Goal: Navigation & Orientation: Understand site structure

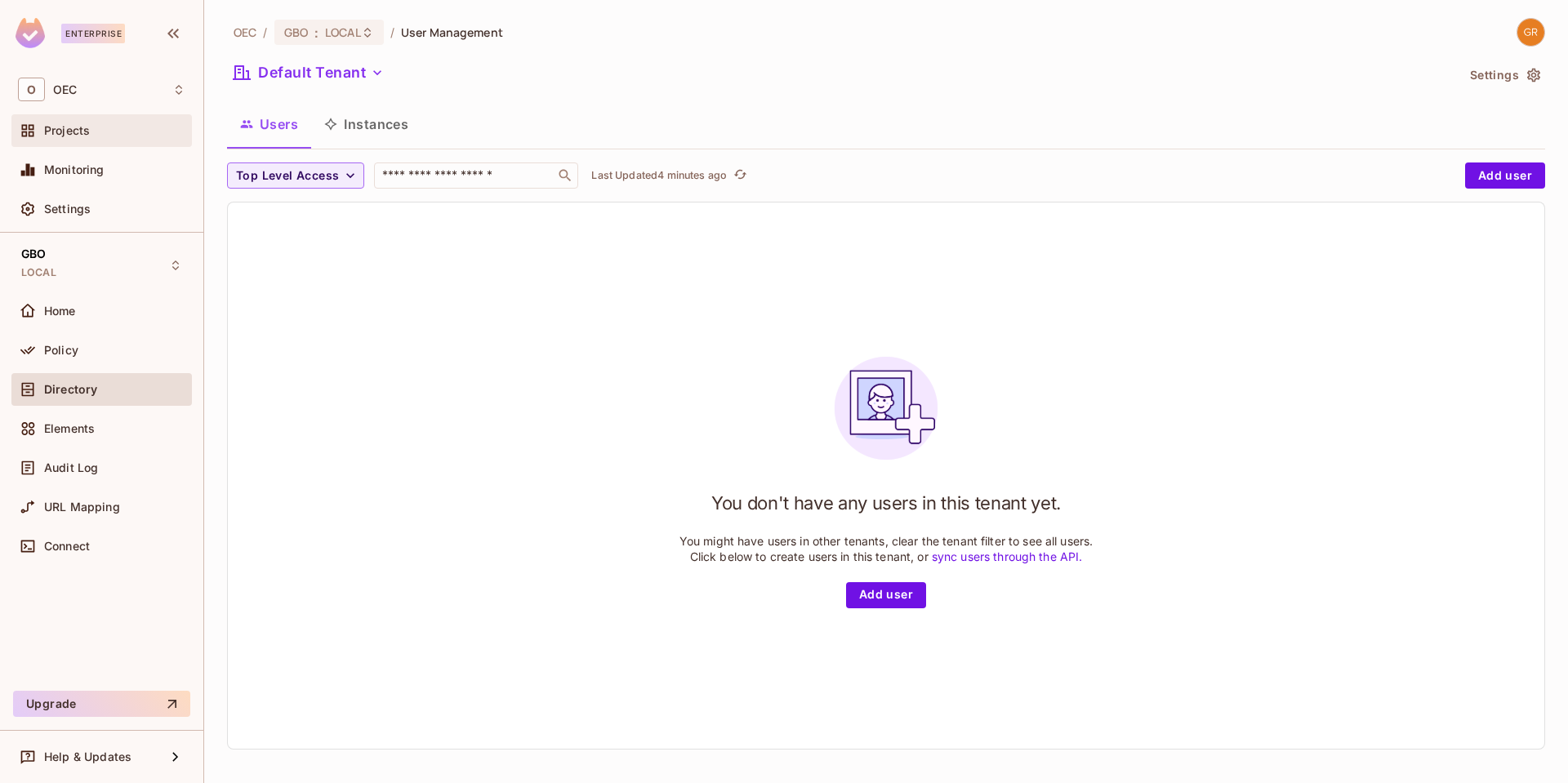
click at [78, 130] on span "Projects" at bounding box center [68, 131] width 46 height 13
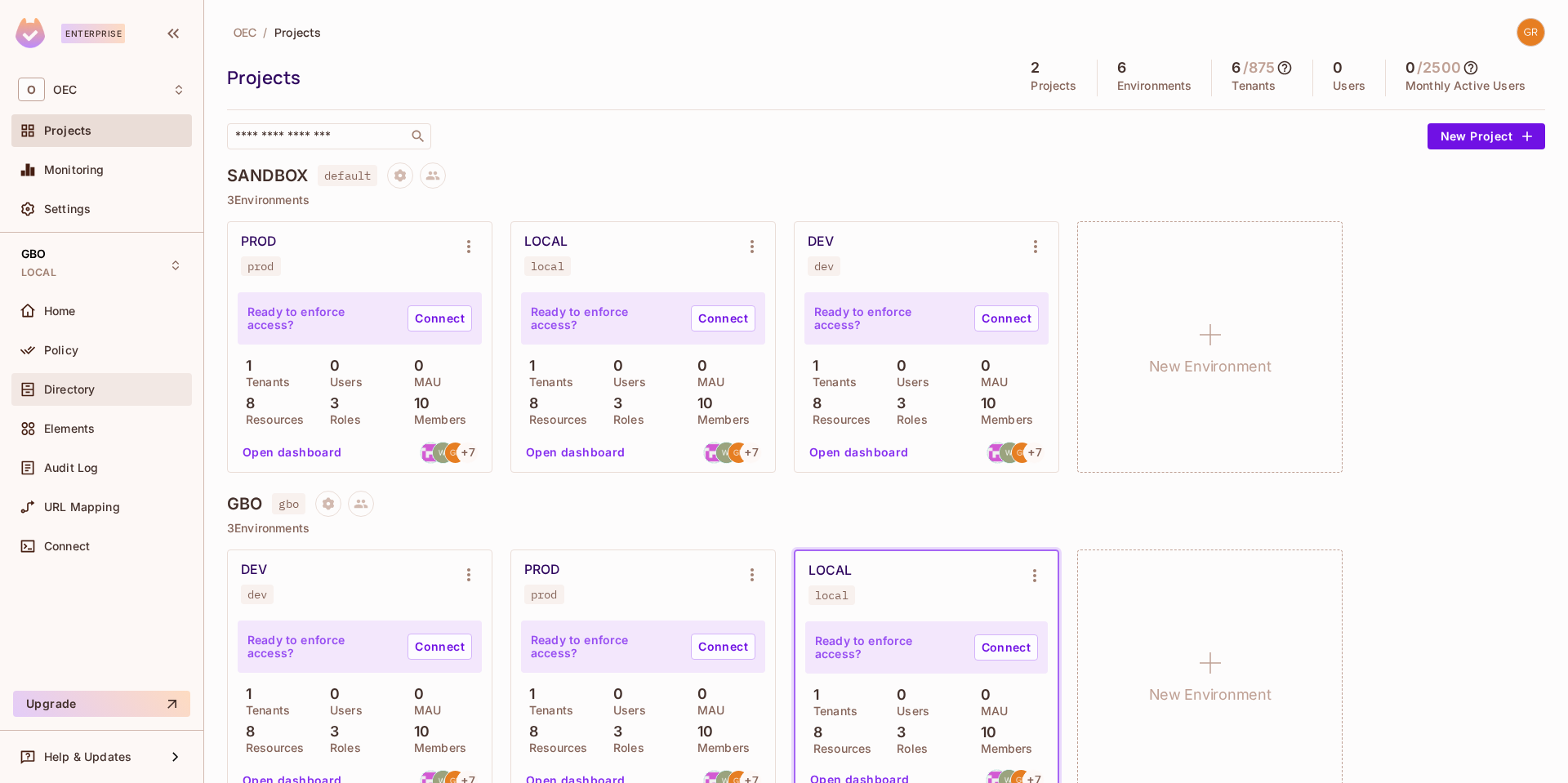
click at [72, 389] on span "Directory" at bounding box center [69, 389] width 50 height 13
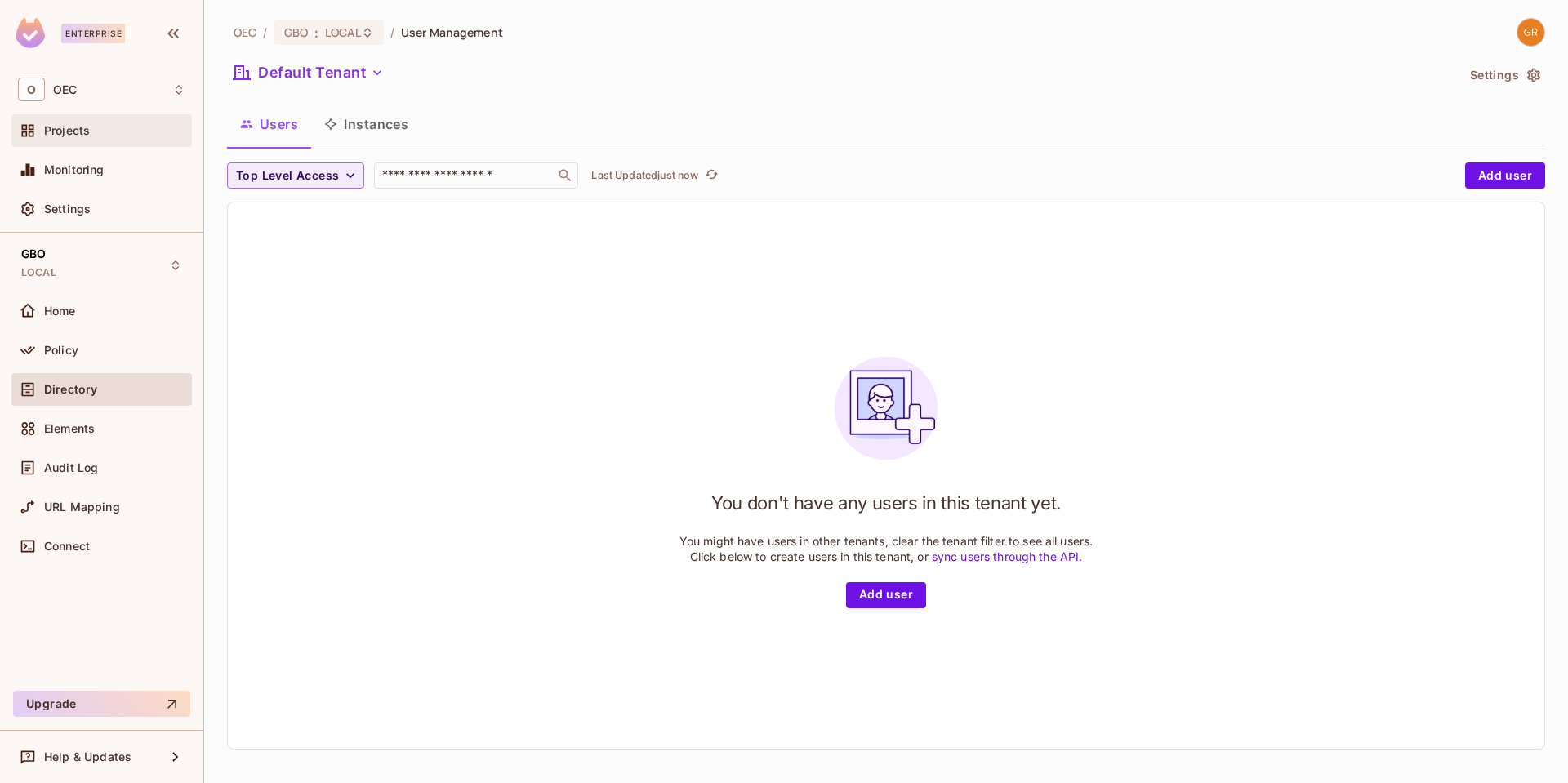
click at [69, 136] on span "Projects" at bounding box center [68, 131] width 46 height 13
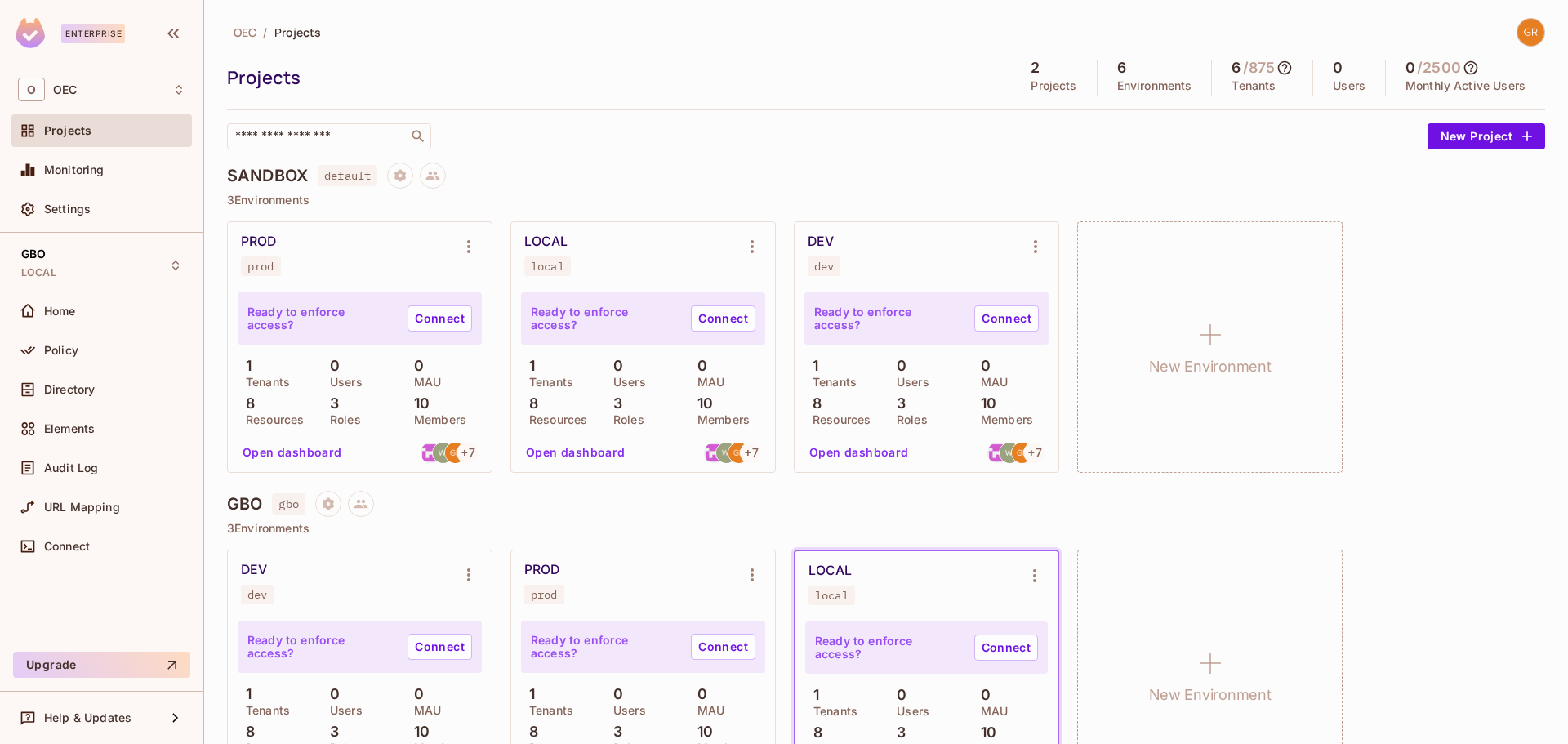
click at [1463, 300] on div "PROD prod Ready to enforce access? Connect 1 Tenants 0 Users 0 MAU 8 Resources …" at bounding box center [886, 347] width 1318 height 252
click at [69, 427] on span "Elements" at bounding box center [69, 429] width 50 height 13
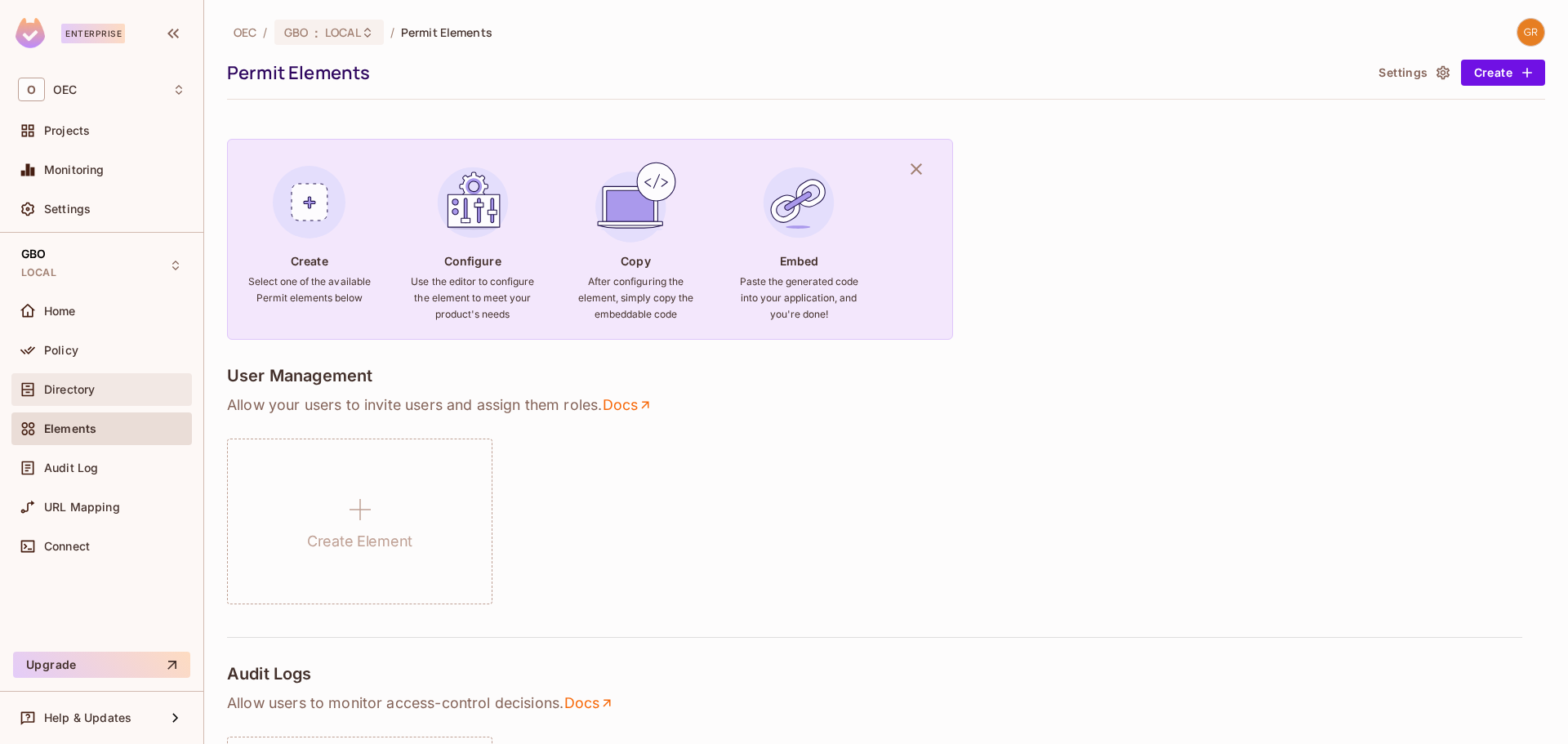
click at [77, 388] on span "Directory" at bounding box center [69, 389] width 50 height 13
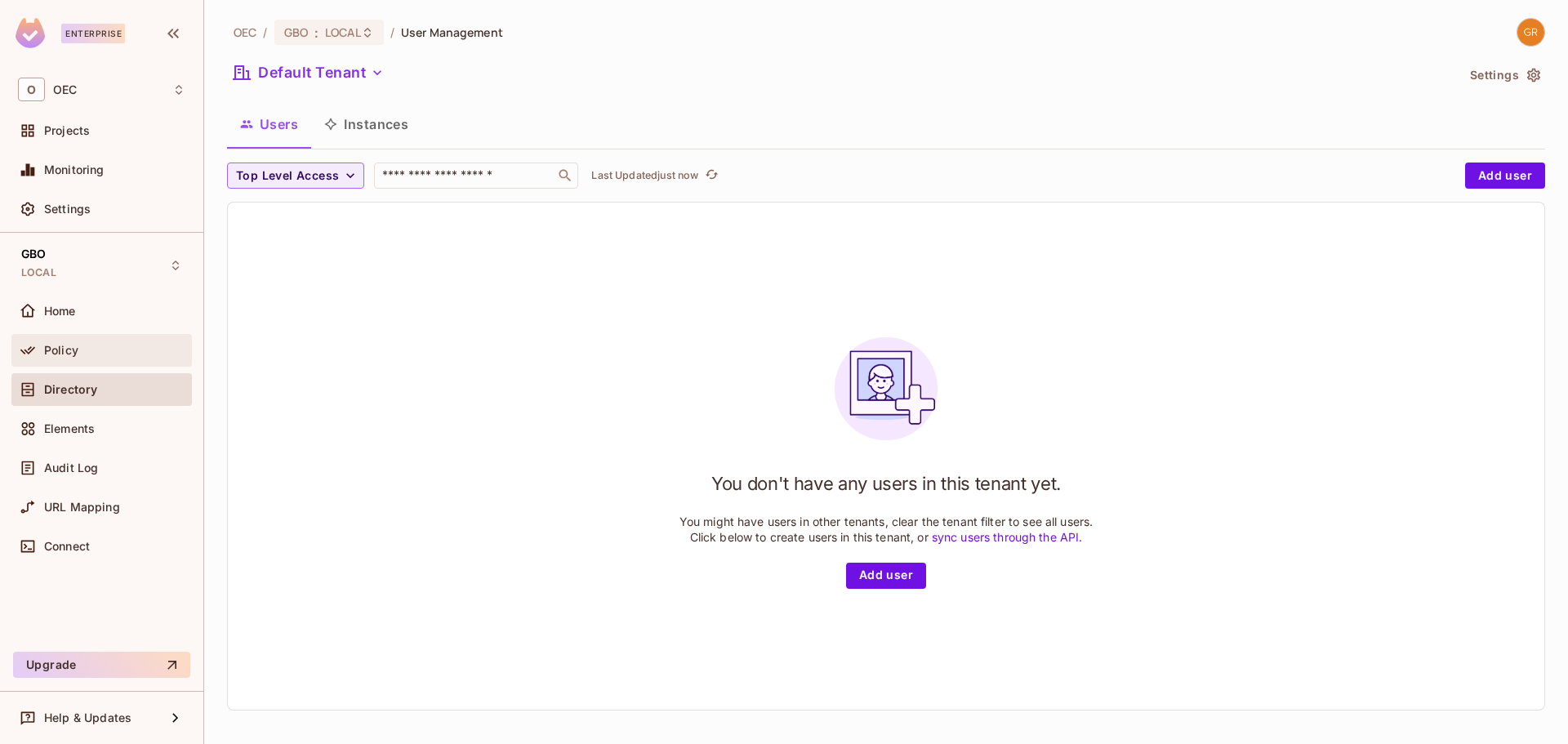
click at [60, 347] on span "Policy" at bounding box center [62, 351] width 35 height 13
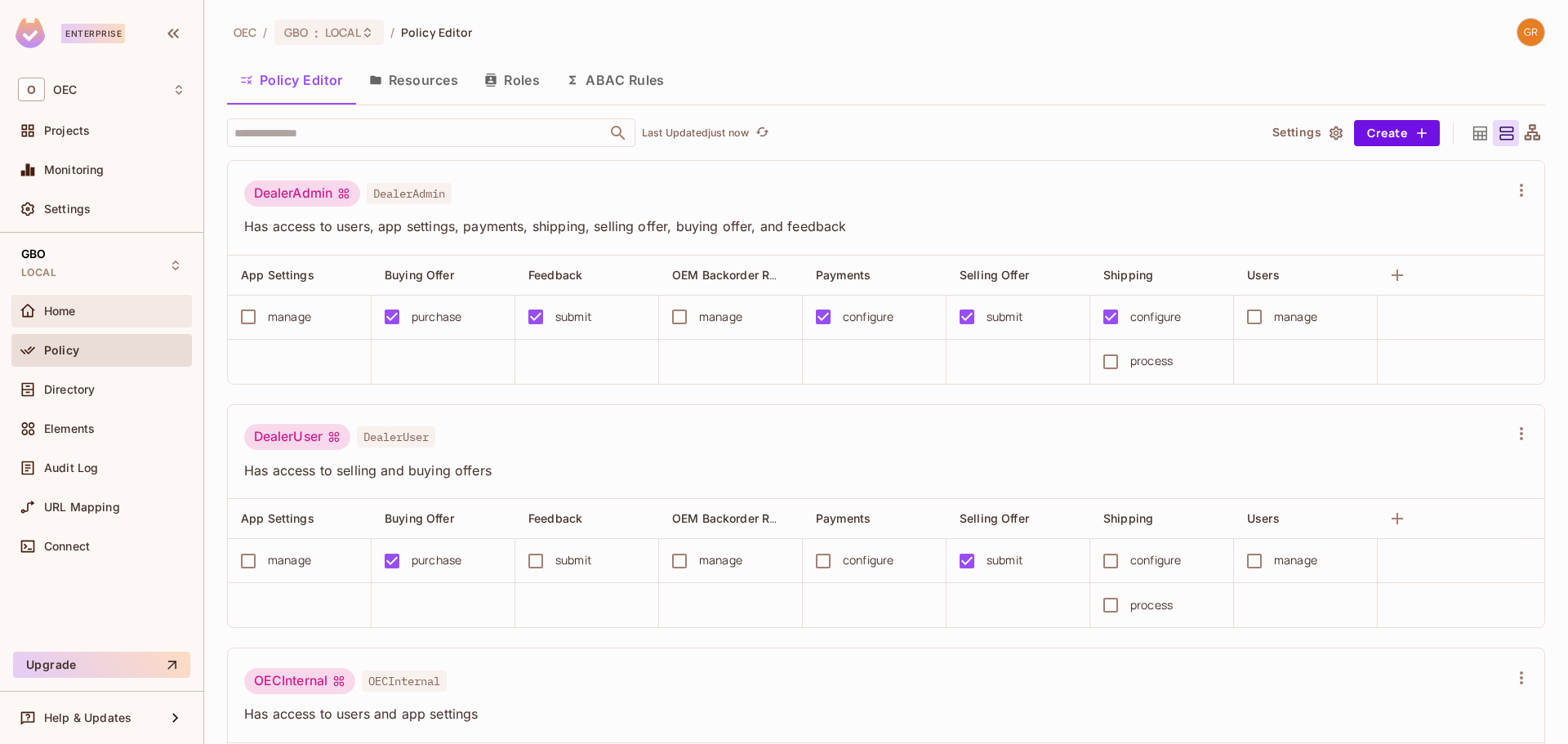
click at [72, 316] on span "Home" at bounding box center [60, 311] width 32 height 13
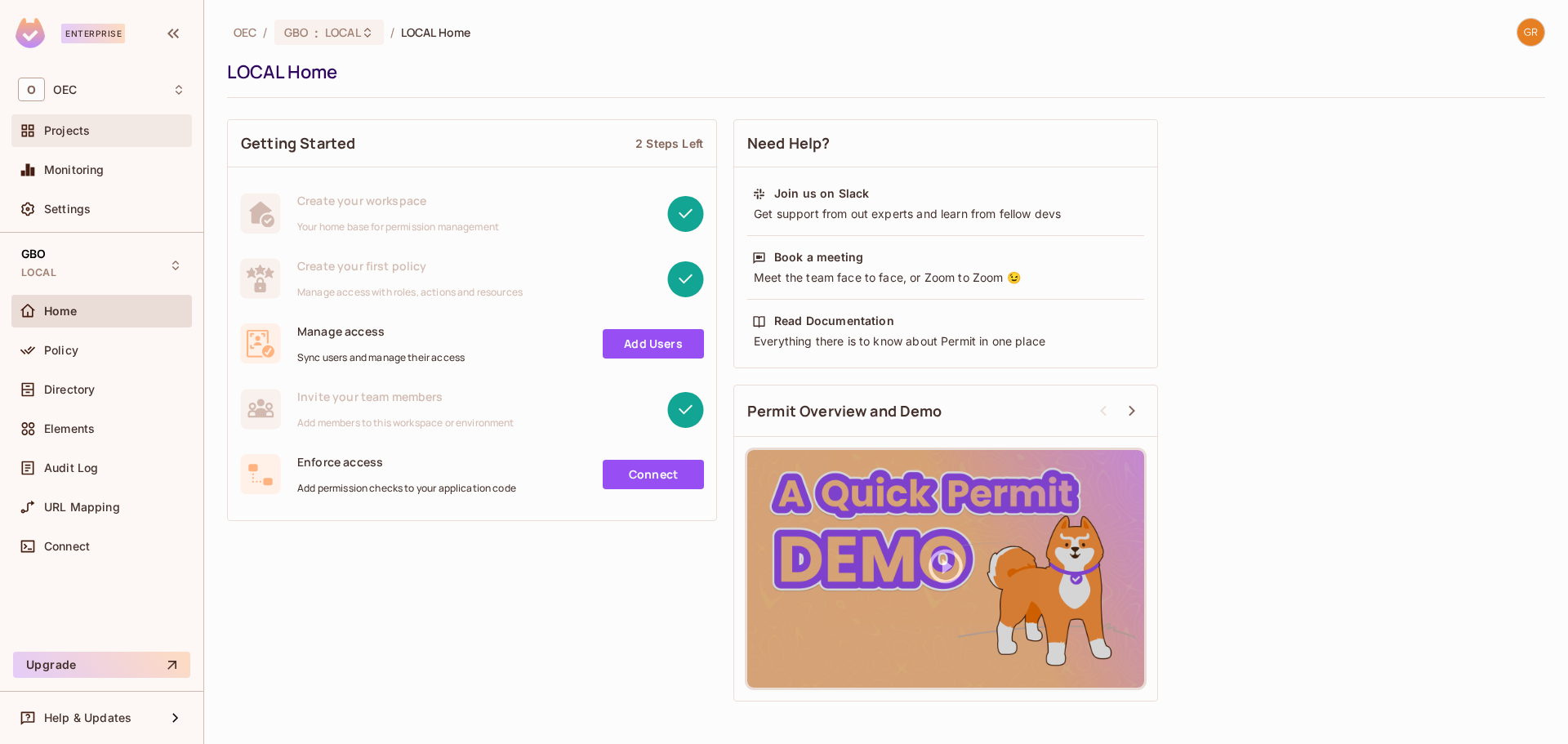
click at [68, 133] on span "Projects" at bounding box center [68, 131] width 46 height 13
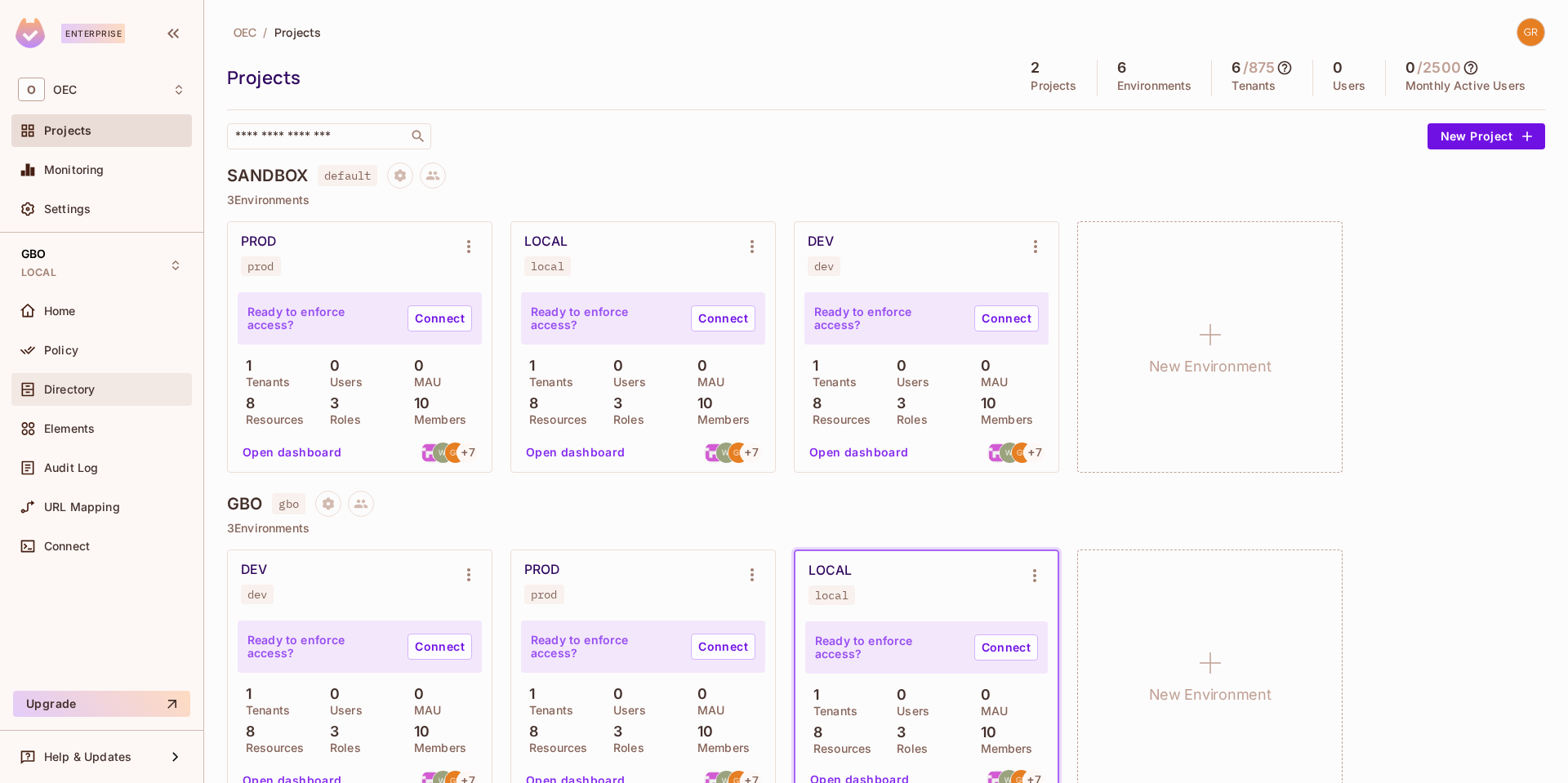
click at [62, 394] on span "Directory" at bounding box center [69, 389] width 50 height 13
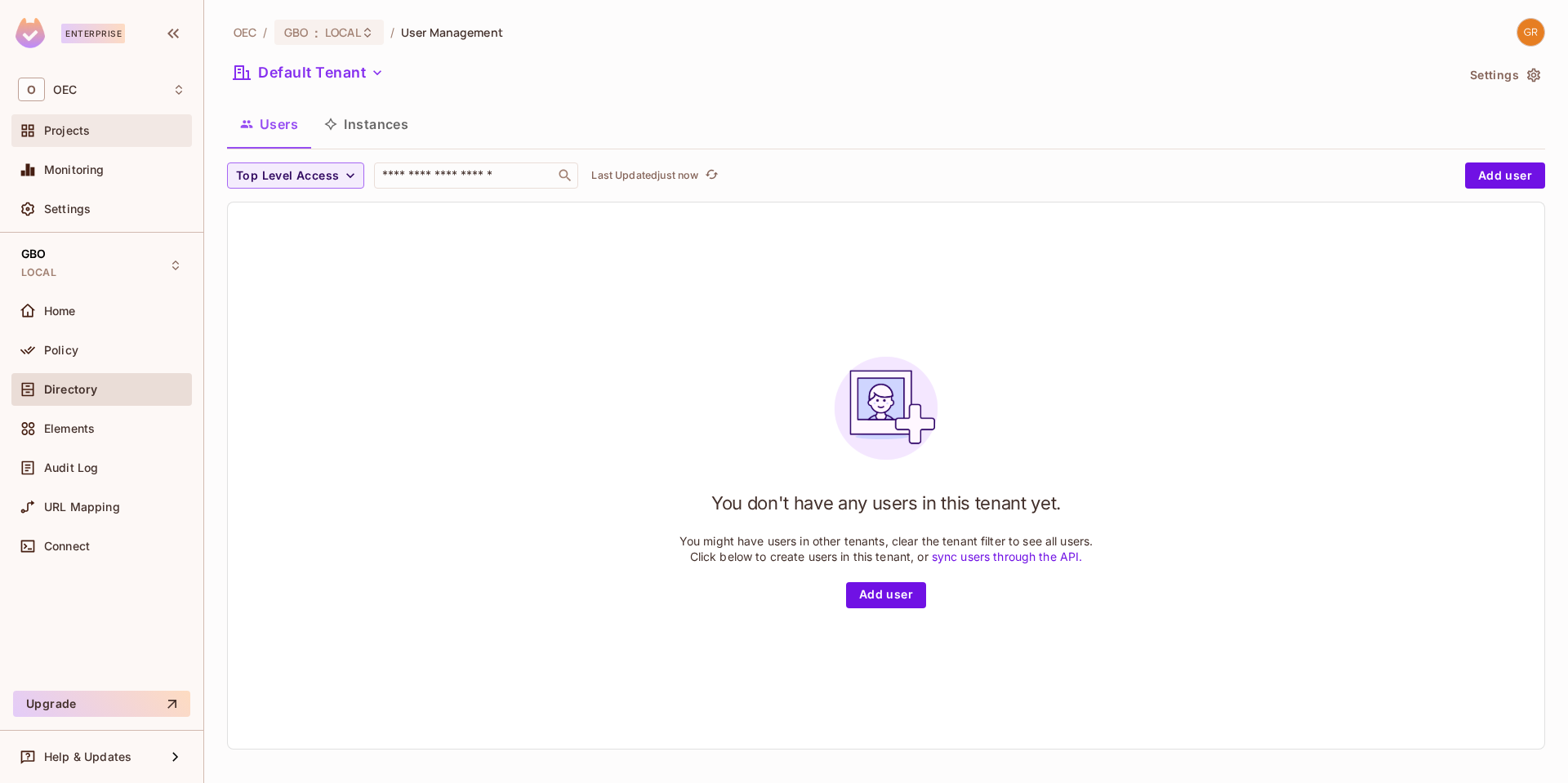
click at [66, 133] on span "Projects" at bounding box center [68, 131] width 46 height 13
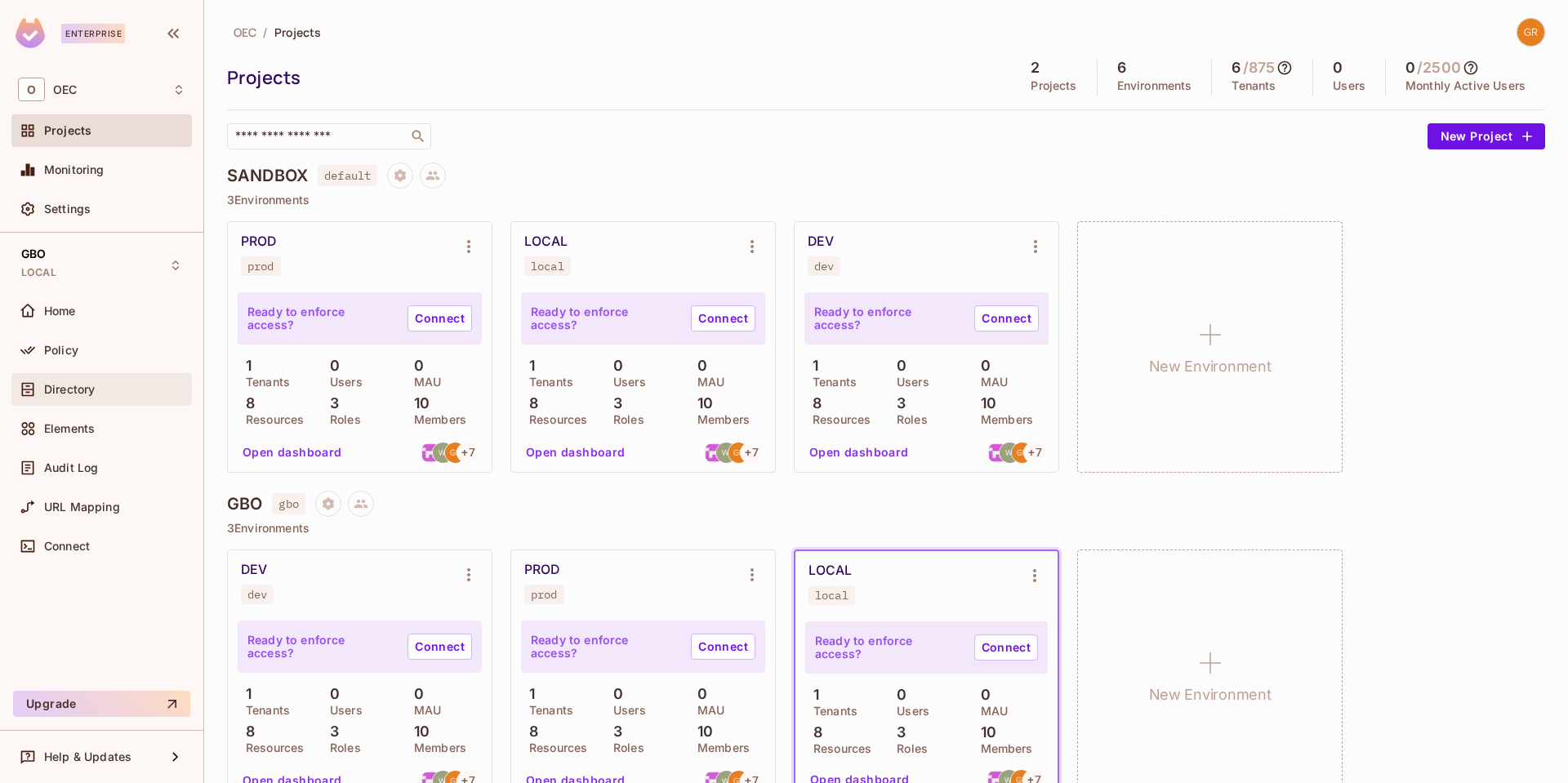
click at [69, 392] on span "Directory" at bounding box center [69, 389] width 50 height 13
